Goal: Task Accomplishment & Management: Complete application form

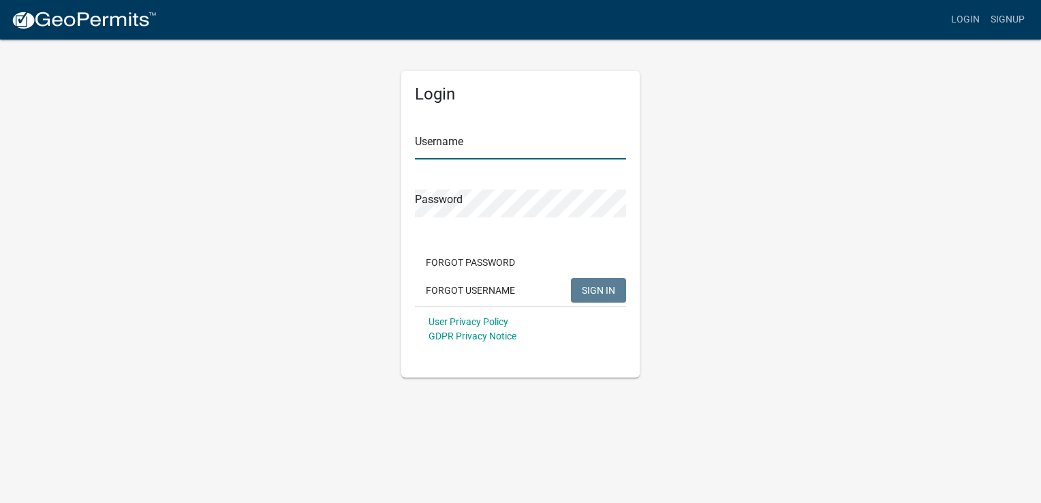
click at [473, 153] on input "Username" at bounding box center [520, 145] width 211 height 28
type input "[PERSON_NAME]"
click at [571, 278] on button "SIGN IN" at bounding box center [598, 290] width 55 height 25
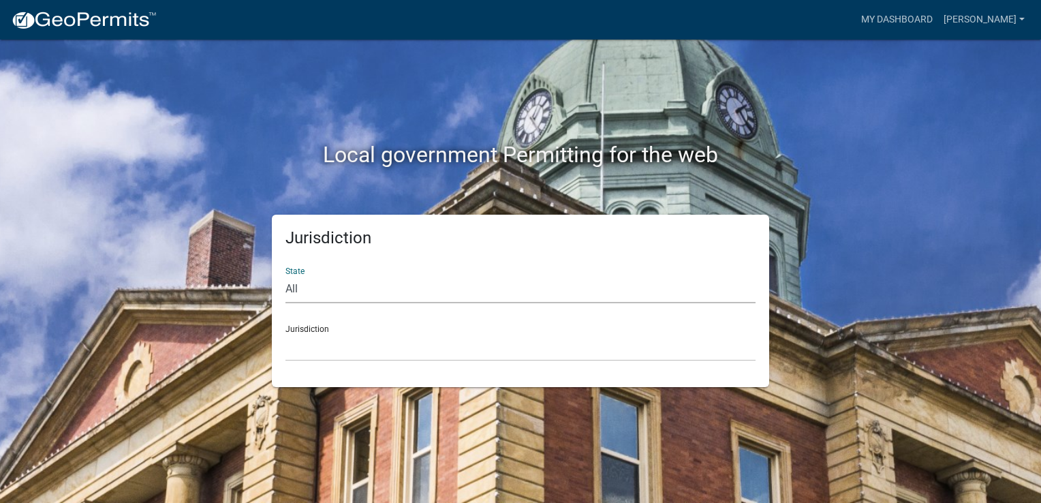
click at [429, 291] on select "All [US_STATE] [US_STATE] [US_STATE] [US_STATE] [US_STATE] [US_STATE] [US_STATE…" at bounding box center [520, 289] width 470 height 28
select select "[US_STATE]"
click at [285, 275] on select "All [US_STATE] [US_STATE] [US_STATE] [US_STATE] [US_STATE] [US_STATE] [US_STATE…" at bounding box center [520, 289] width 470 height 28
click at [335, 351] on select "City of [GEOGRAPHIC_DATA], [US_STATE] City of [GEOGRAPHIC_DATA], [US_STATE] Cit…" at bounding box center [520, 347] width 470 height 28
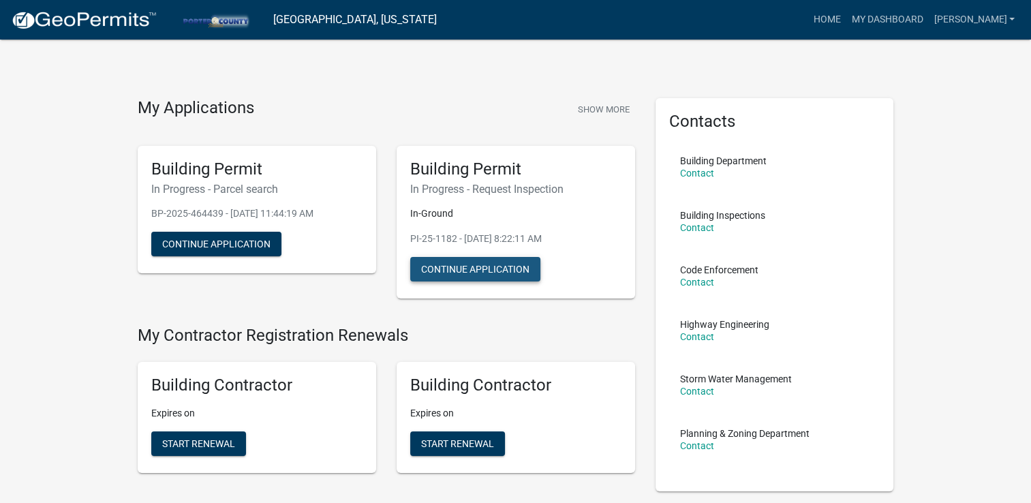
click at [510, 273] on button "Continue Application" at bounding box center [475, 269] width 130 height 25
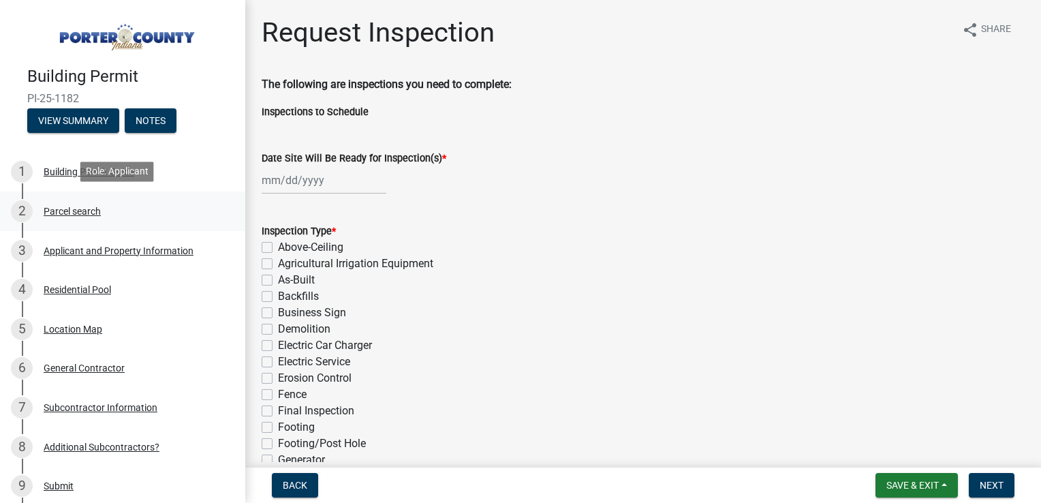
click at [74, 206] on div "Parcel search" at bounding box center [72, 211] width 57 height 10
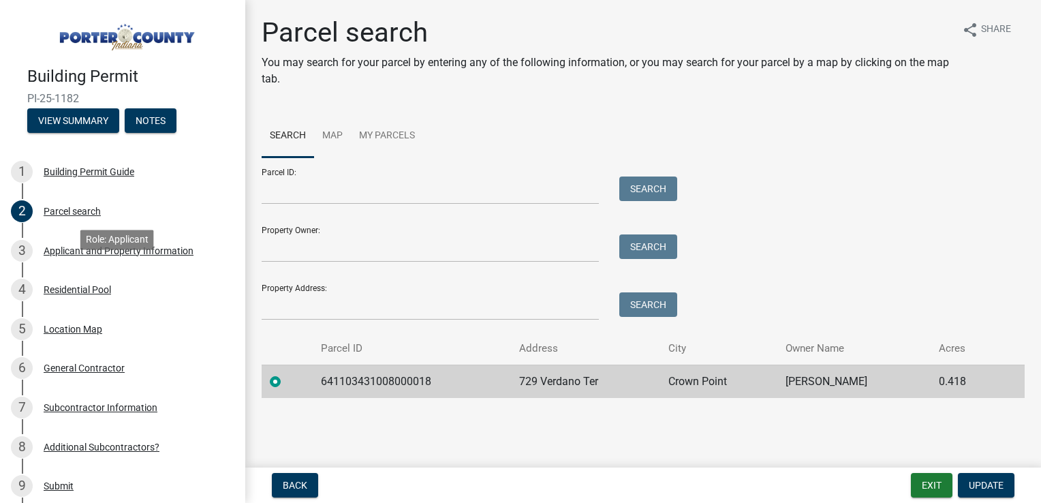
scroll to position [315, 0]
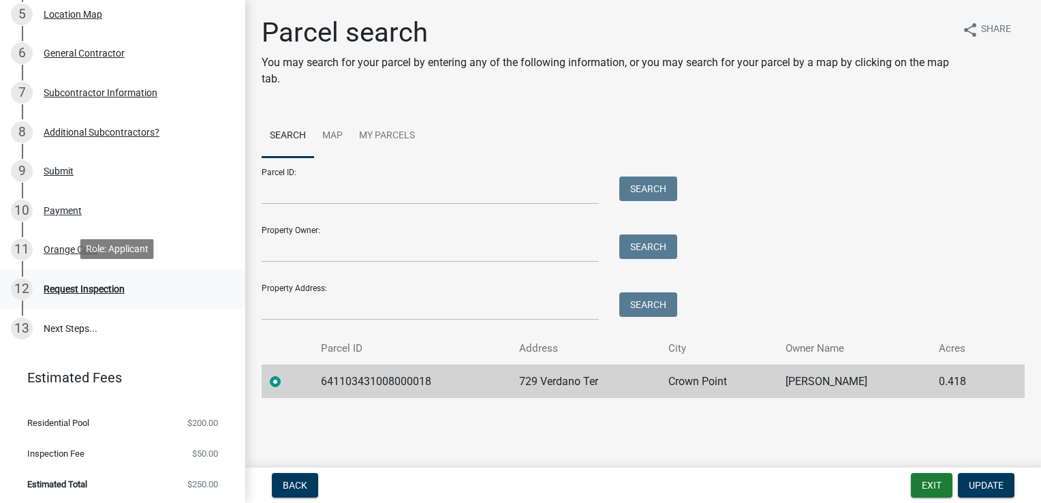
click at [69, 289] on div "Request Inspection" at bounding box center [84, 289] width 81 height 10
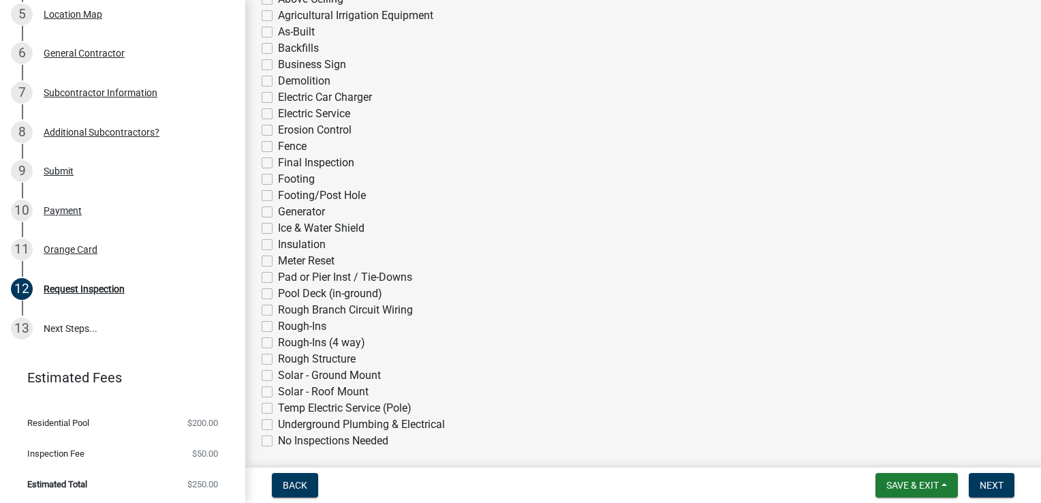
scroll to position [273, 0]
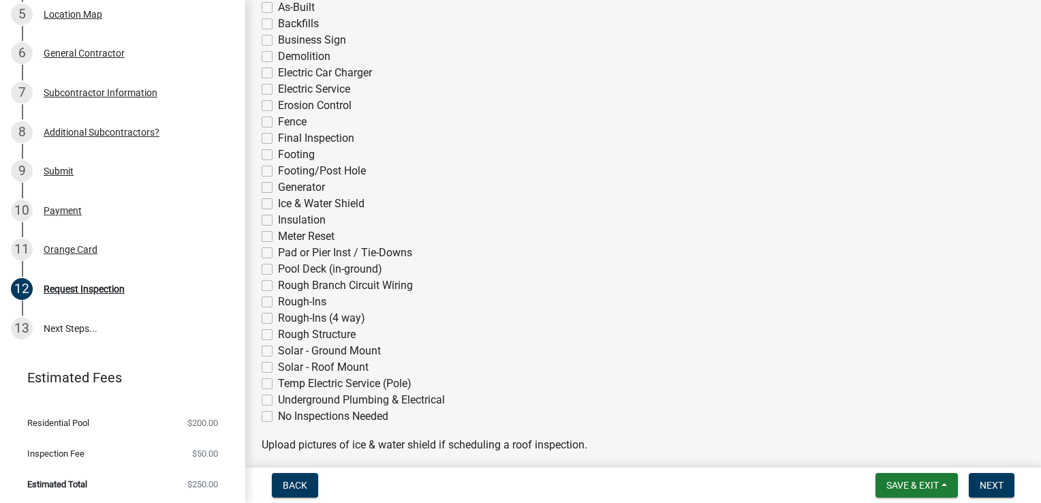
click at [278, 271] on label "Pool Deck (in-ground)" at bounding box center [330, 269] width 104 height 16
click at [278, 270] on input "Pool Deck (in-ground)" at bounding box center [282, 265] width 9 height 9
checkbox input "true"
checkbox input "false"
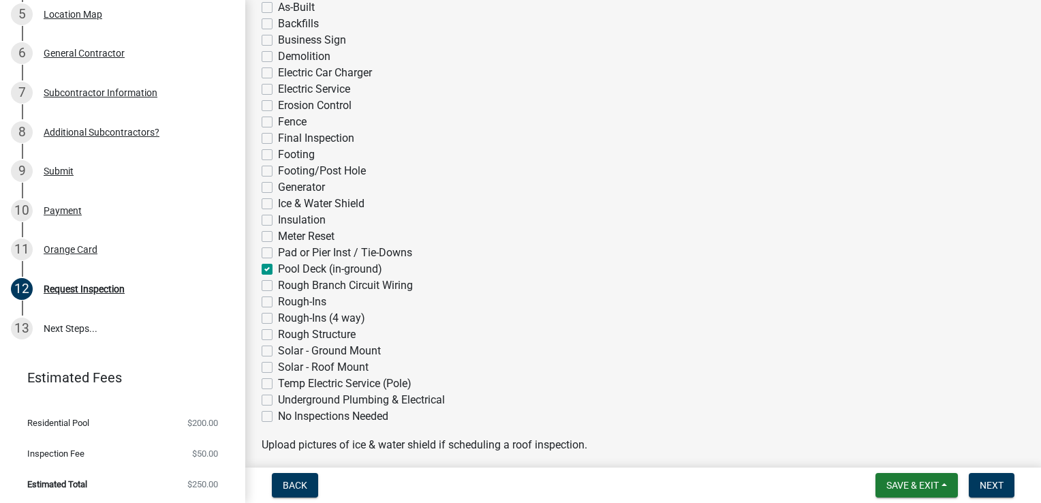
checkbox input "false"
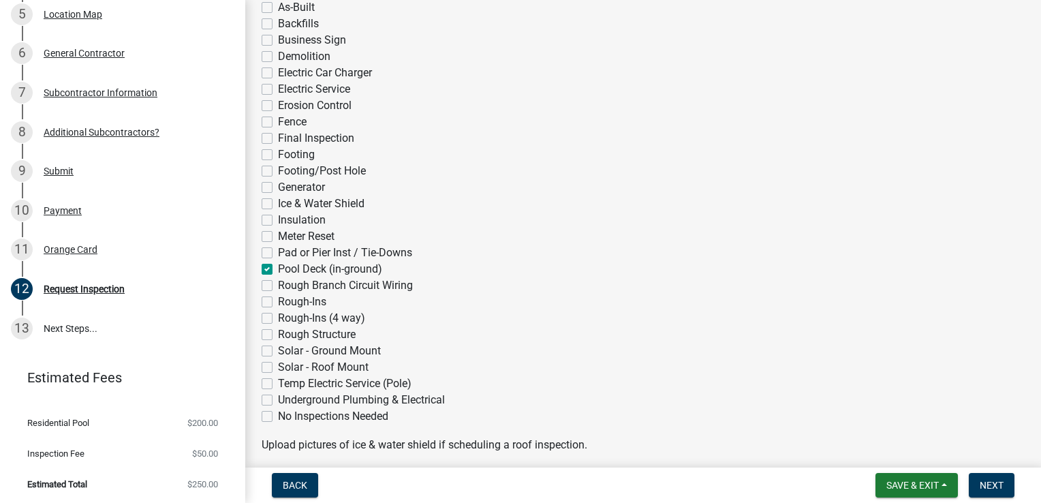
checkbox input "false"
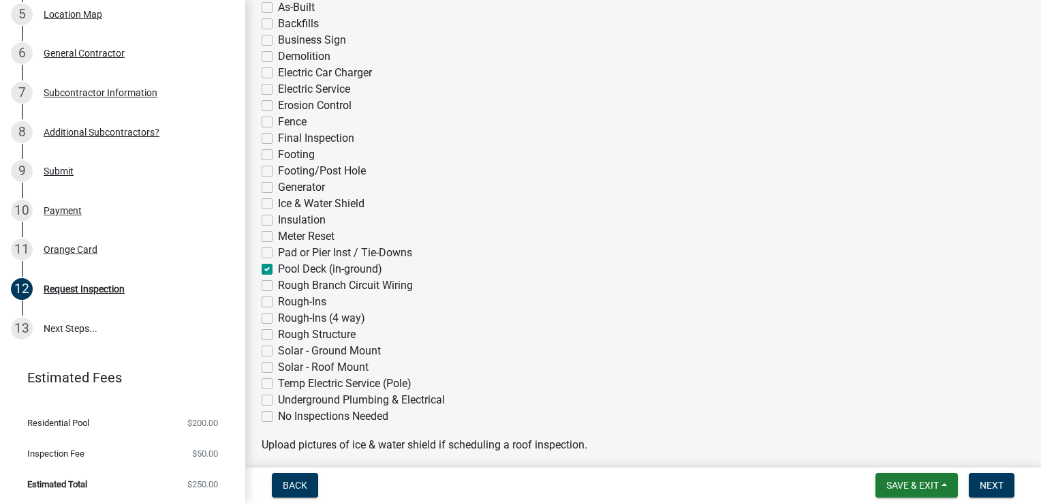
checkbox input "false"
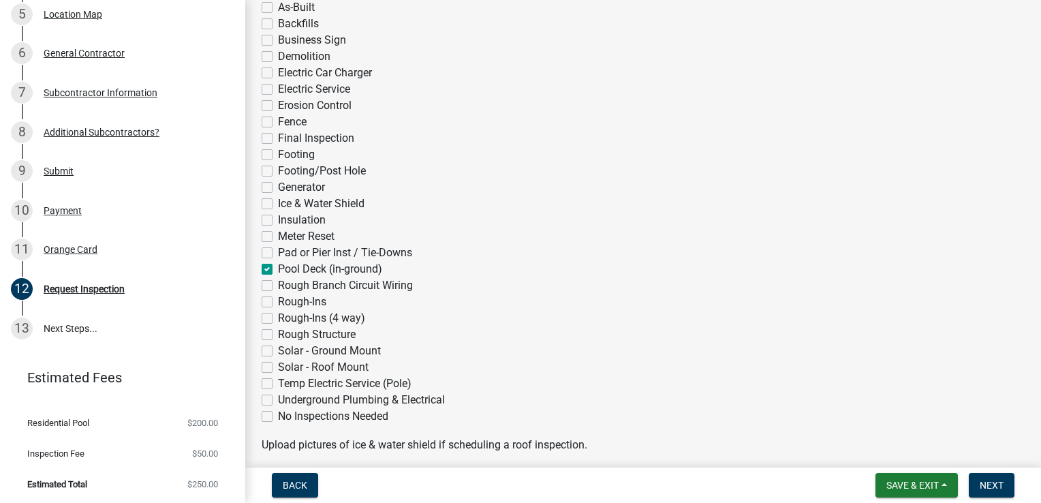
checkbox input "false"
checkbox input "true"
checkbox input "false"
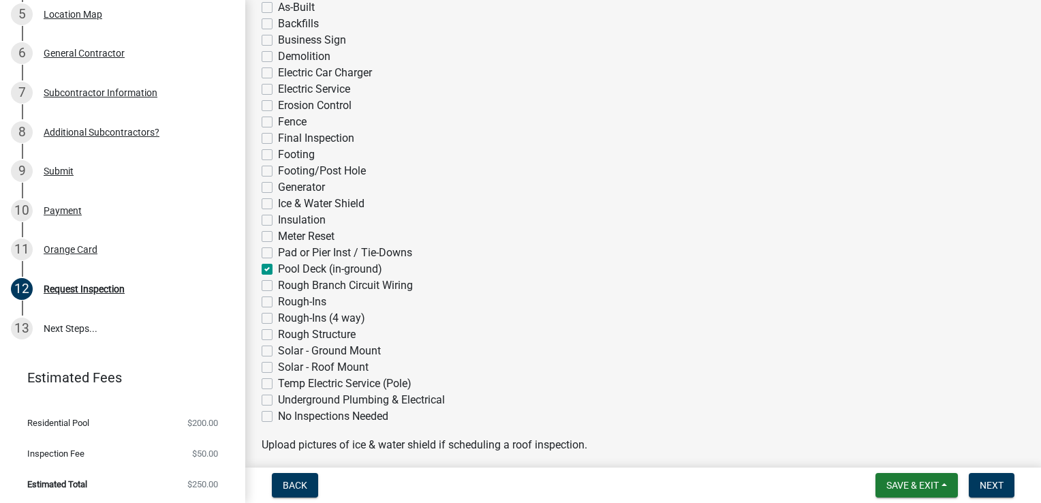
checkbox input "false"
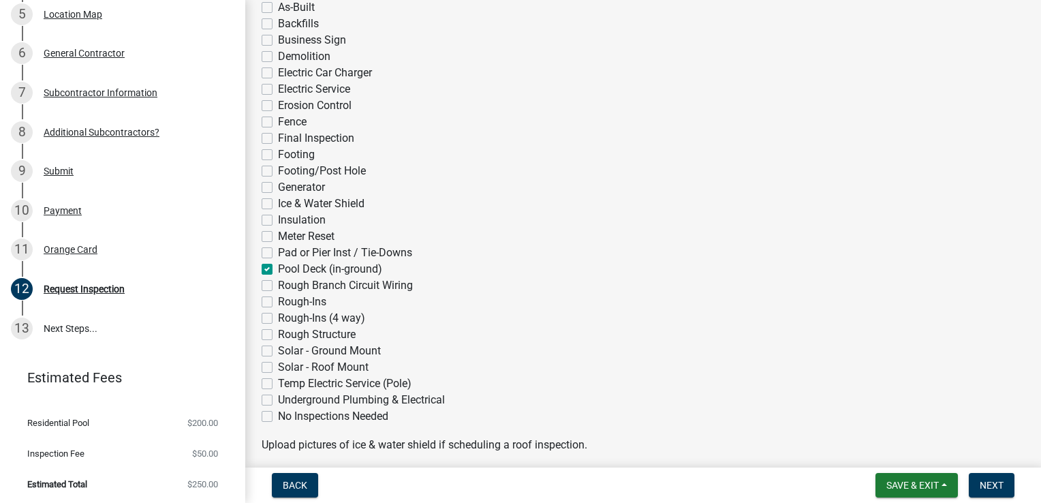
checkbox input "false"
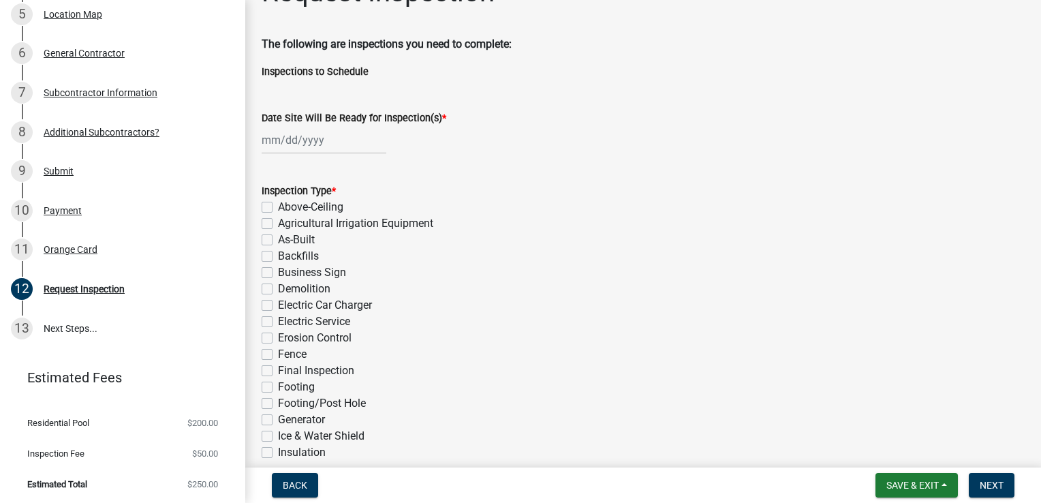
scroll to position [0, 0]
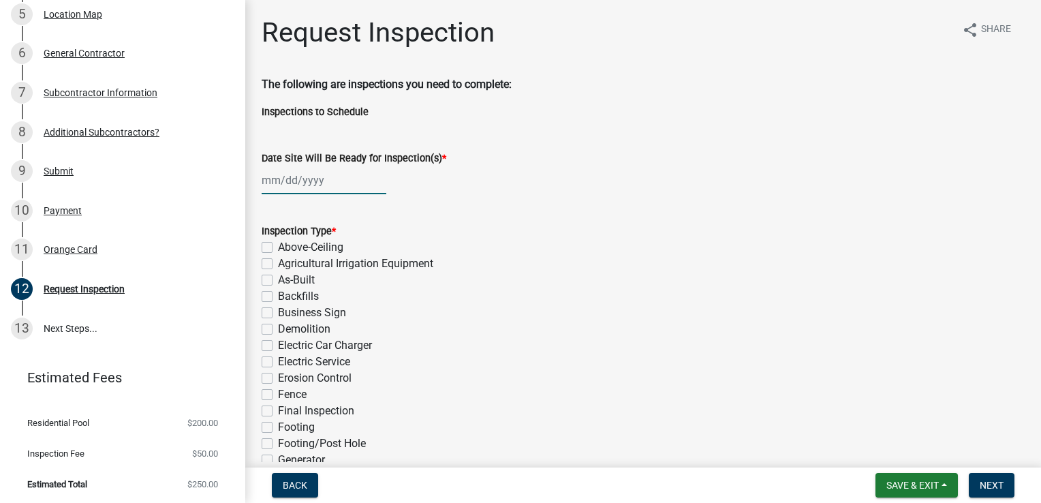
click at [305, 184] on div at bounding box center [324, 180] width 125 height 28
select select "8"
select select "2025"
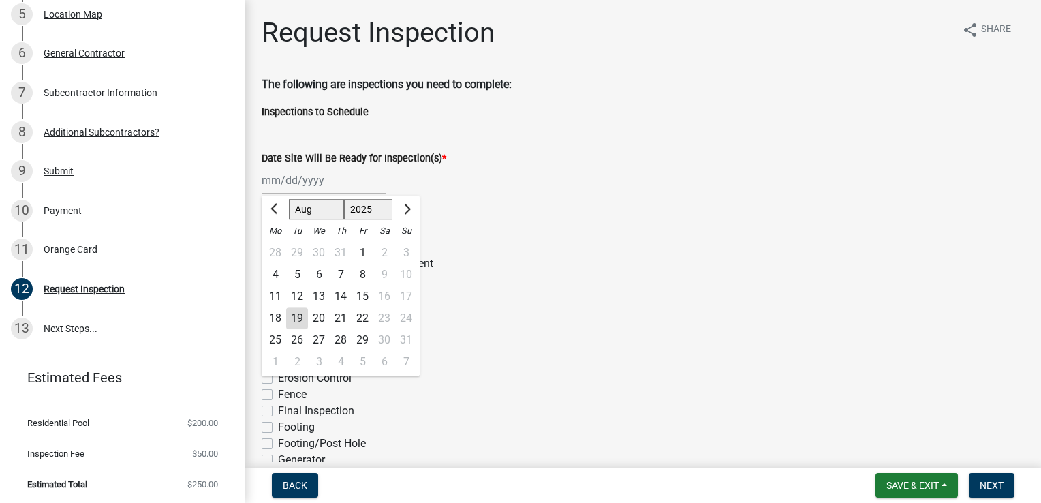
click at [303, 317] on div "19" at bounding box center [297, 318] width 22 height 22
type input "[DATE]"
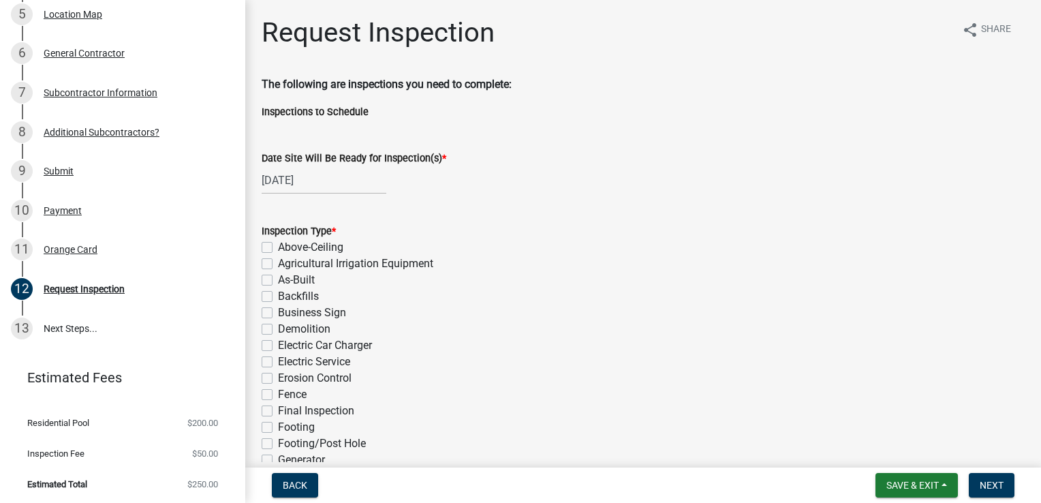
click at [478, 264] on div "Agricultural Irrigation Equipment" at bounding box center [643, 263] width 763 height 16
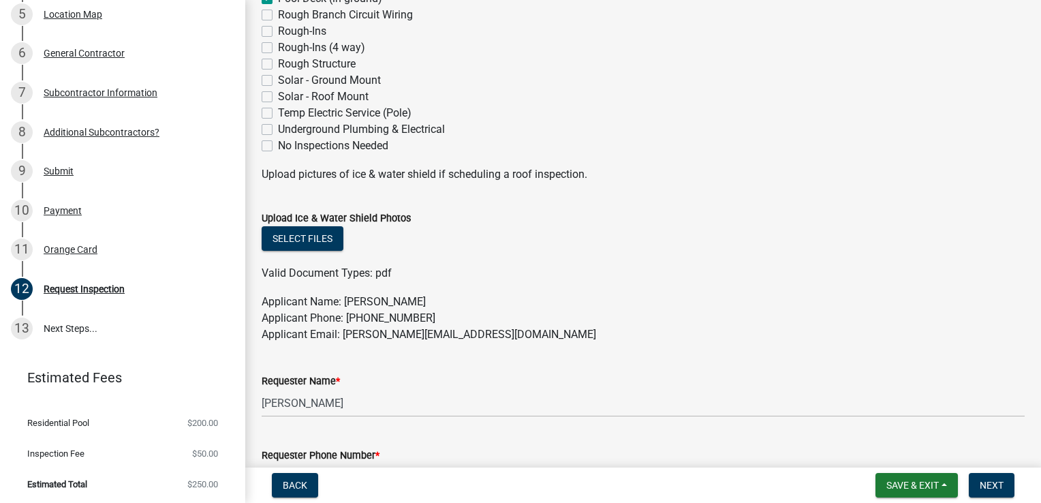
scroll to position [681, 0]
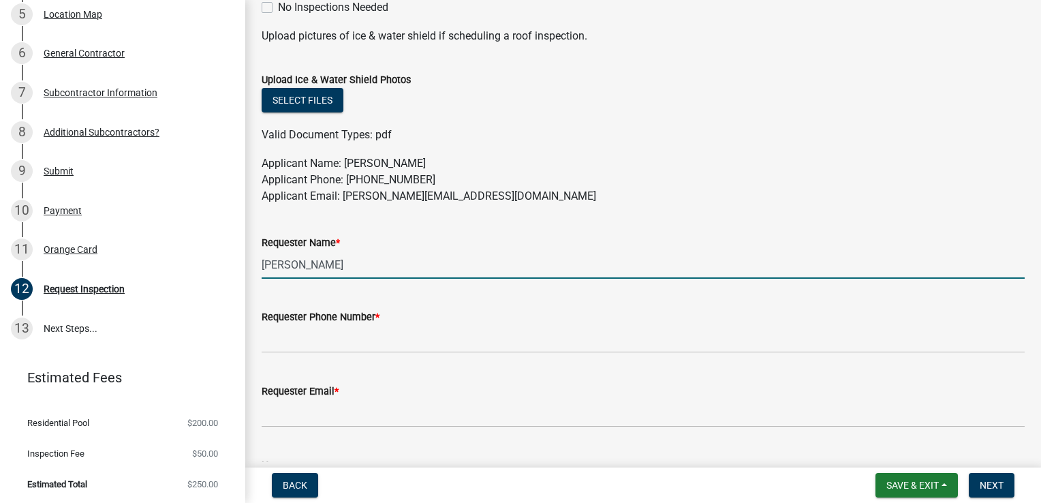
click at [326, 271] on input "[PERSON_NAME]" at bounding box center [643, 265] width 763 height 28
drag, startPoint x: 354, startPoint y: 266, endPoint x: 256, endPoint y: 274, distance: 97.7
click at [261, 277] on div "Requester Name * [PERSON_NAME]" at bounding box center [643, 246] width 784 height 63
type input "[PERSON_NAME]"
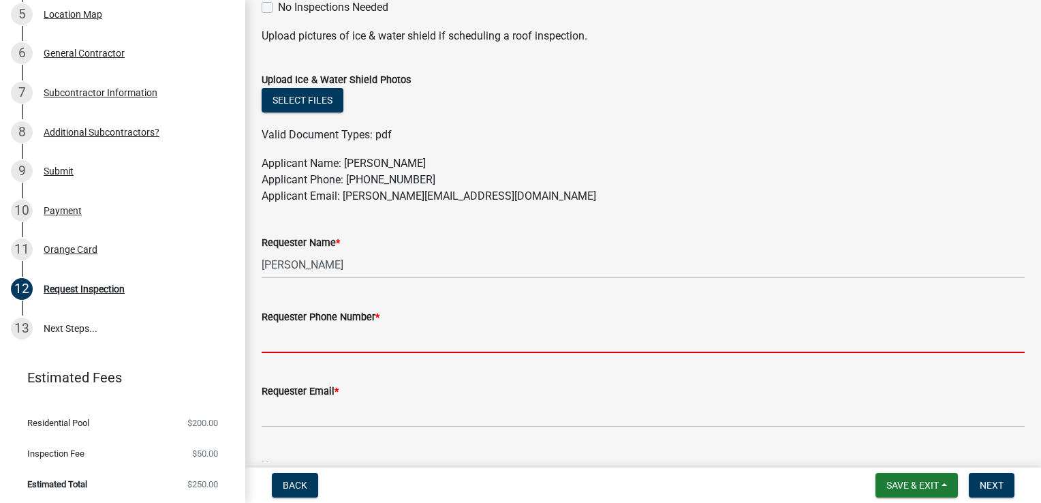
click at [381, 345] on input "Requester Phone Number *" at bounding box center [643, 339] width 763 height 28
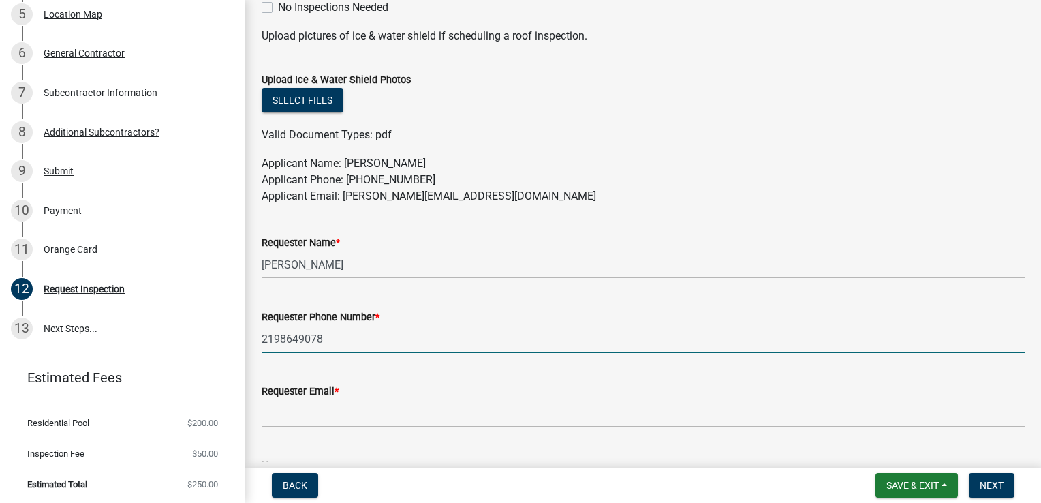
type input "2198649078"
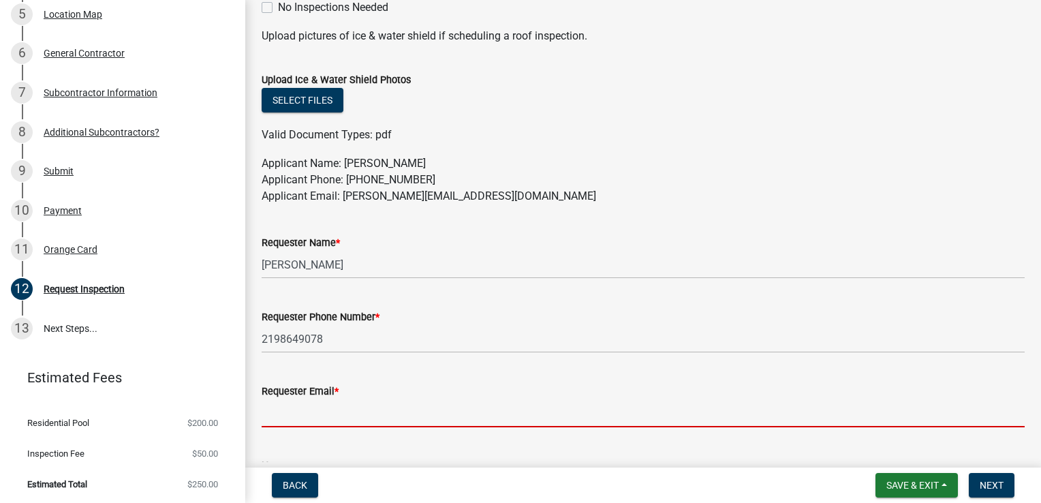
click at [347, 414] on input "Requester Email *" at bounding box center [643, 413] width 763 height 28
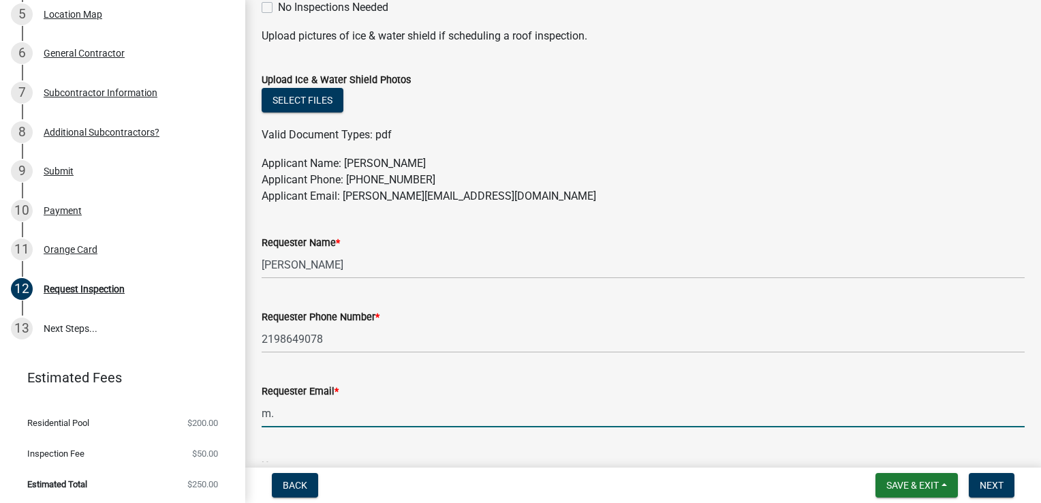
type input "[PERSON_NAME][EMAIL_ADDRESS][DOMAIN_NAME]"
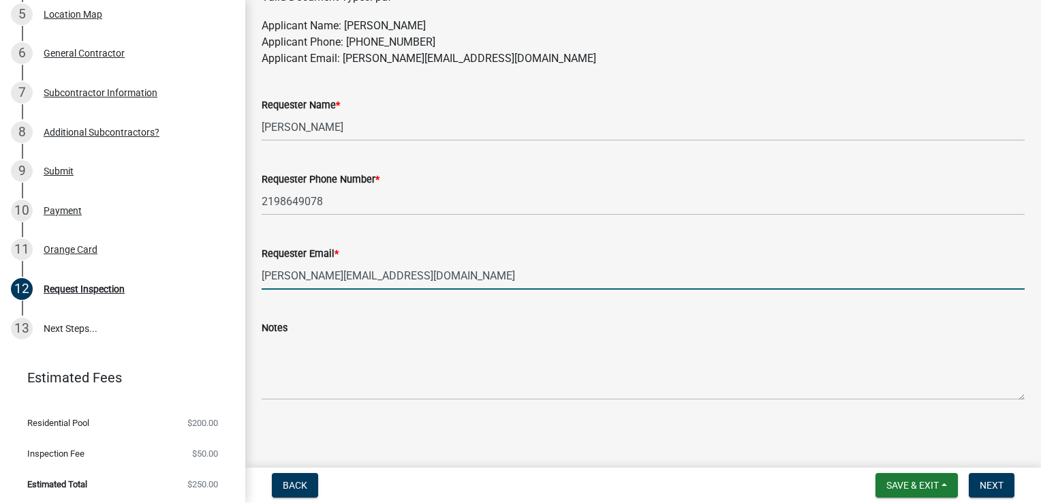
scroll to position [820, 0]
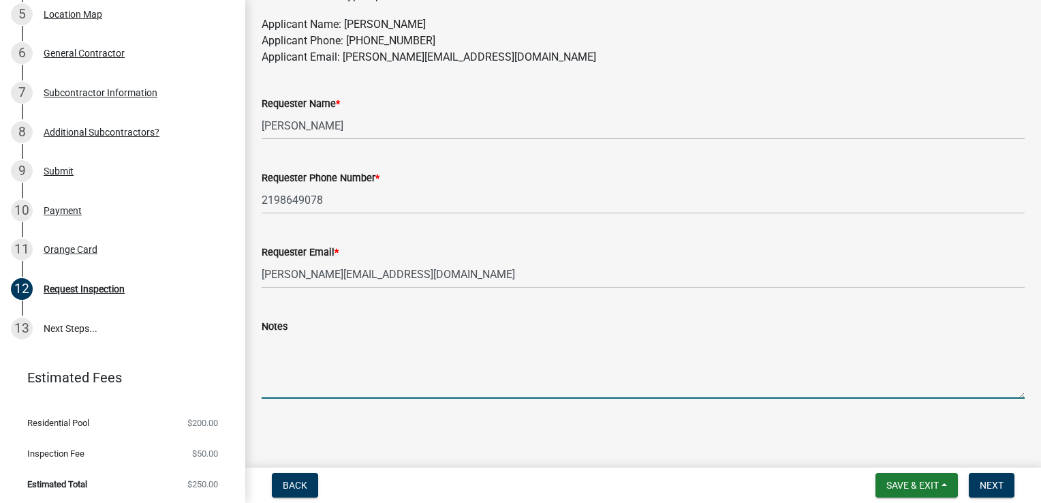
click at [352, 361] on textarea "Notes" at bounding box center [643, 367] width 763 height 64
type textarea "We are ready for the Bonding Inspection"
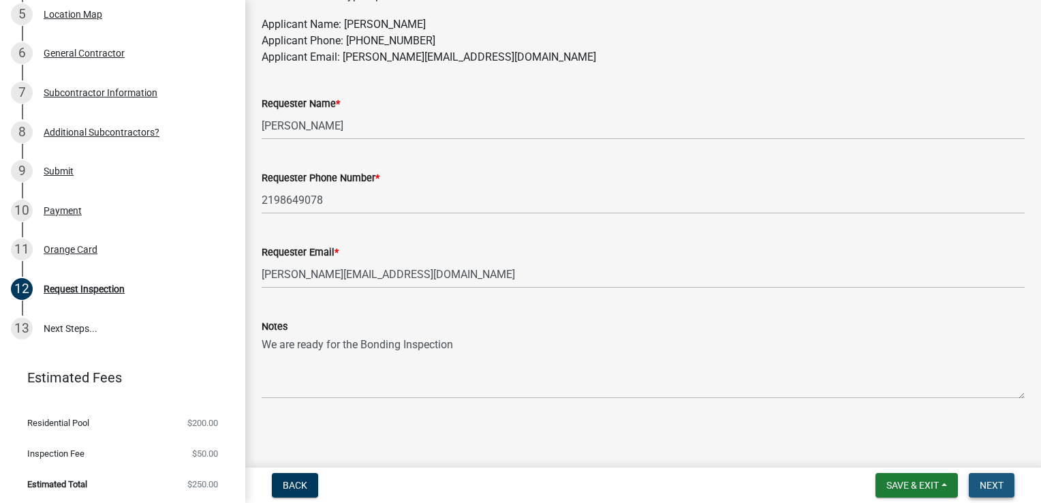
click at [985, 480] on span "Next" at bounding box center [992, 485] width 24 height 11
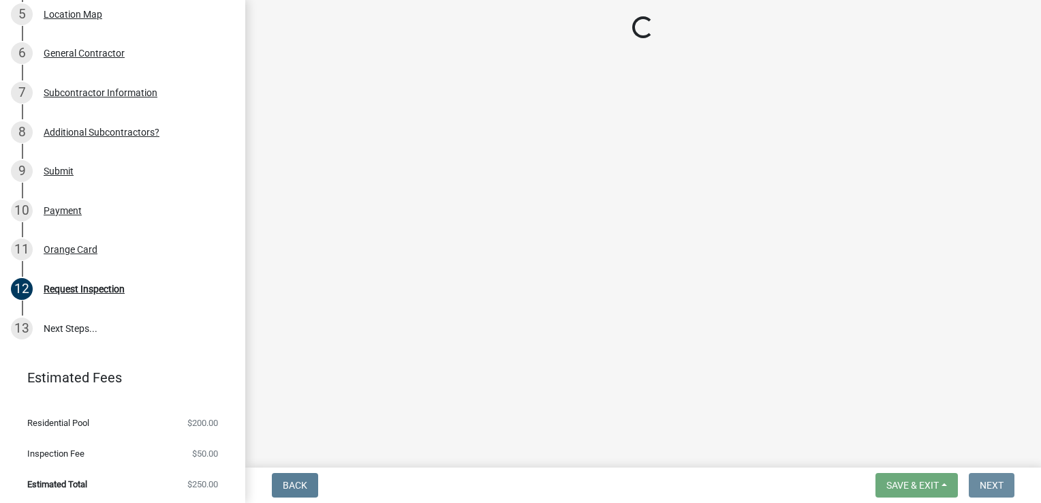
scroll to position [0, 0]
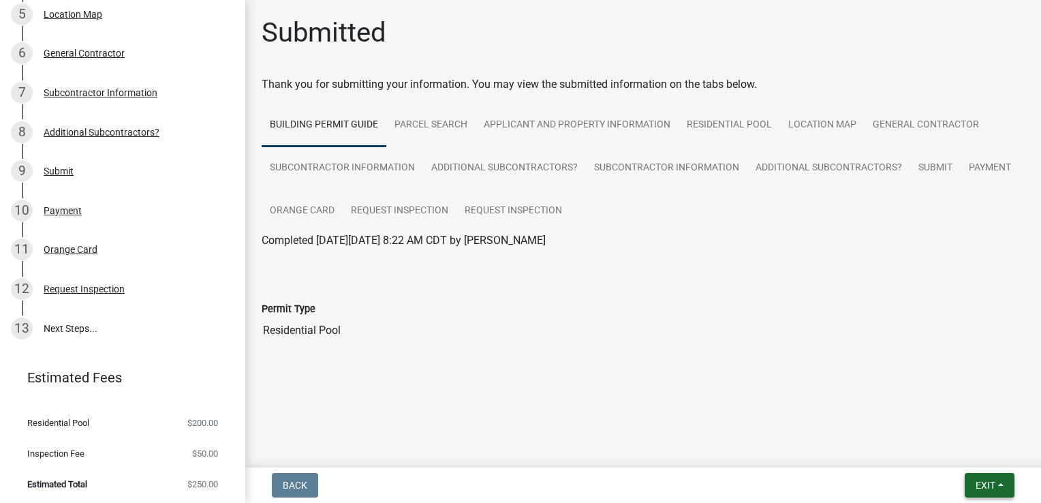
click at [972, 478] on button "Exit" at bounding box center [990, 485] width 50 height 25
click at [953, 453] on button "Save & Exit" at bounding box center [960, 449] width 109 height 33
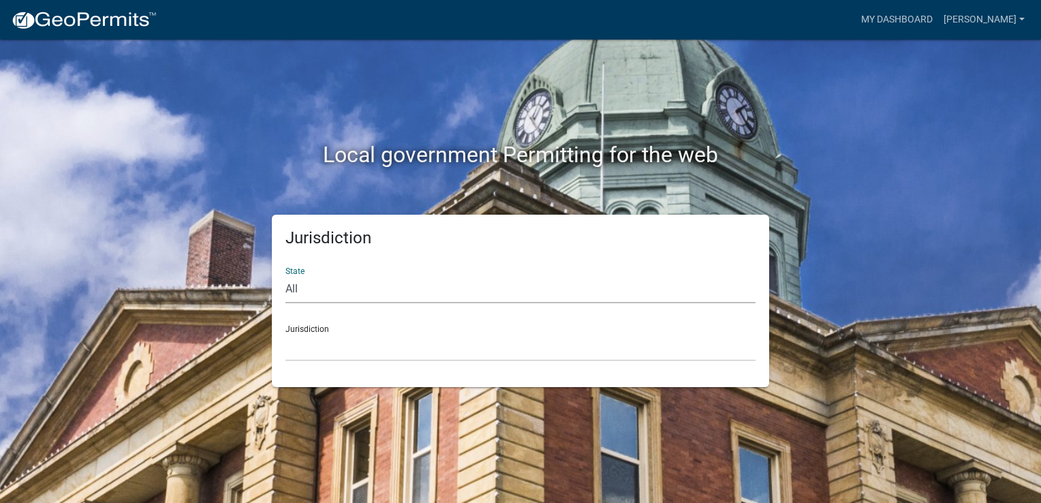
click at [365, 288] on select "All [US_STATE] [US_STATE] [US_STATE] [US_STATE] [US_STATE] [US_STATE] [US_STATE…" at bounding box center [520, 289] width 470 height 28
select select "[US_STATE]"
click at [285, 275] on select "All [US_STATE] [US_STATE] [US_STATE] [US_STATE] [US_STATE] [US_STATE] [US_STATE…" at bounding box center [520, 289] width 470 height 28
click at [330, 362] on div "Jurisdiction State All [US_STATE] [US_STATE] [US_STATE] [US_STATE] [US_STATE] […" at bounding box center [520, 301] width 497 height 172
click at [333, 356] on select "City of [GEOGRAPHIC_DATA], [US_STATE] City of [GEOGRAPHIC_DATA], [US_STATE] Cit…" at bounding box center [520, 347] width 470 height 28
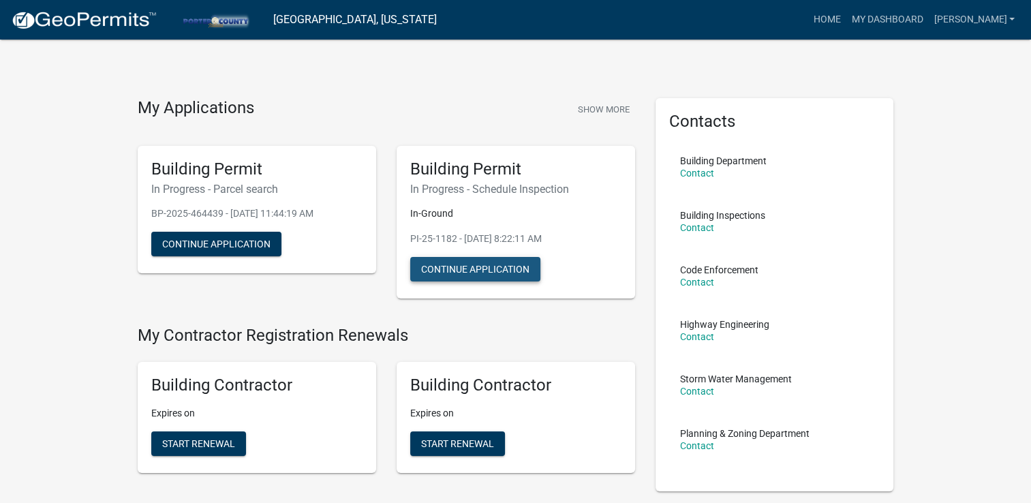
click at [486, 270] on button "Continue Application" at bounding box center [475, 269] width 130 height 25
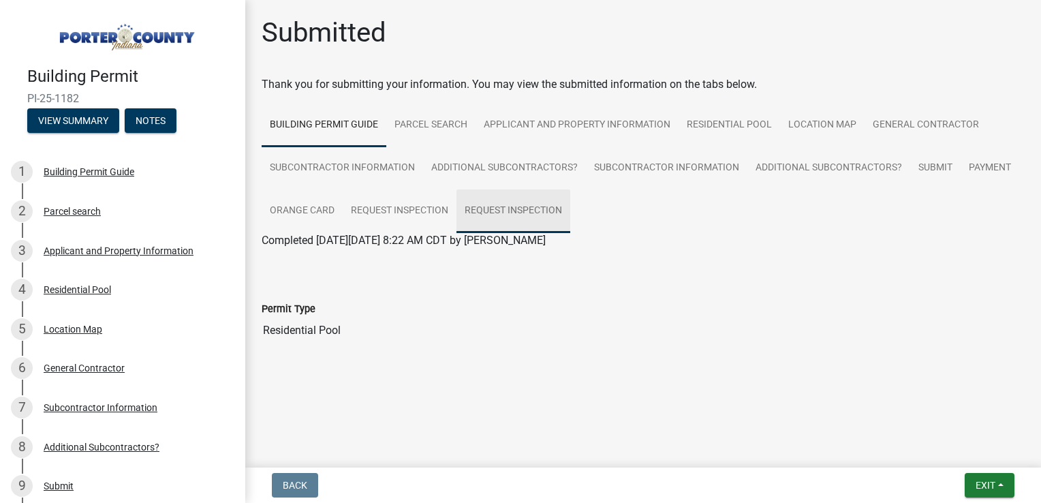
click at [481, 203] on link "Request Inspection" at bounding box center [513, 211] width 114 height 44
